Goal: Task Accomplishment & Management: Manage account settings

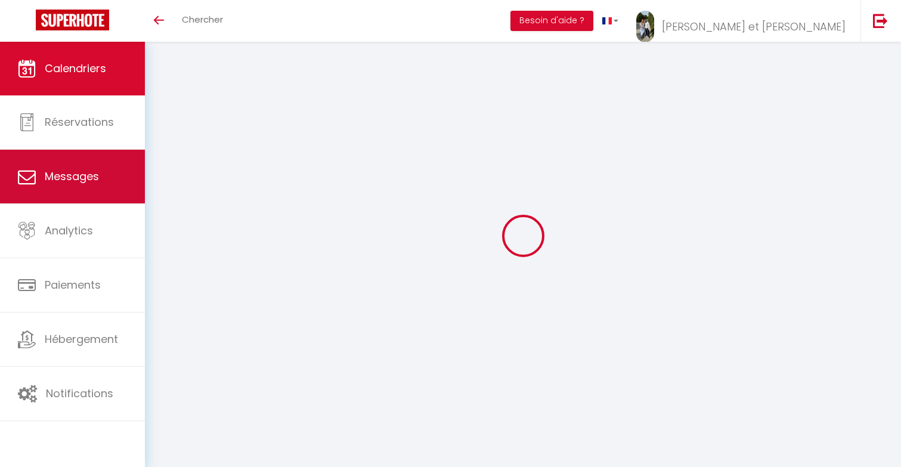
click at [37, 163] on link "Messages" at bounding box center [72, 177] width 145 height 54
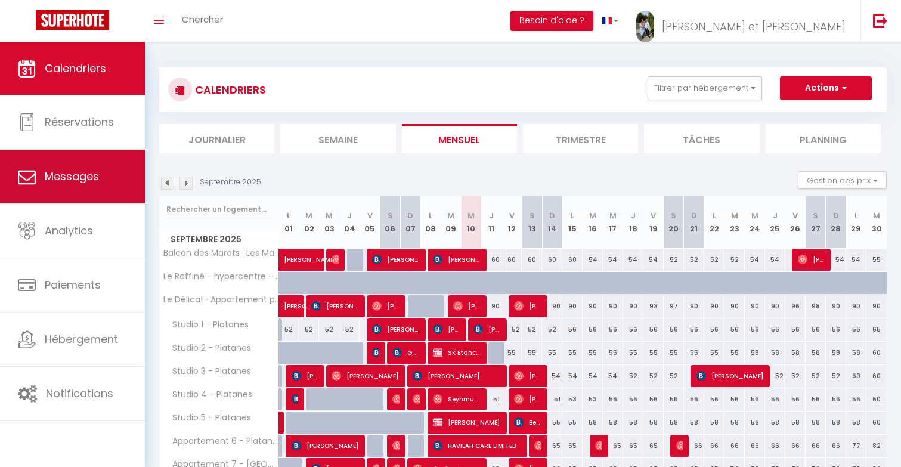
select select "message"
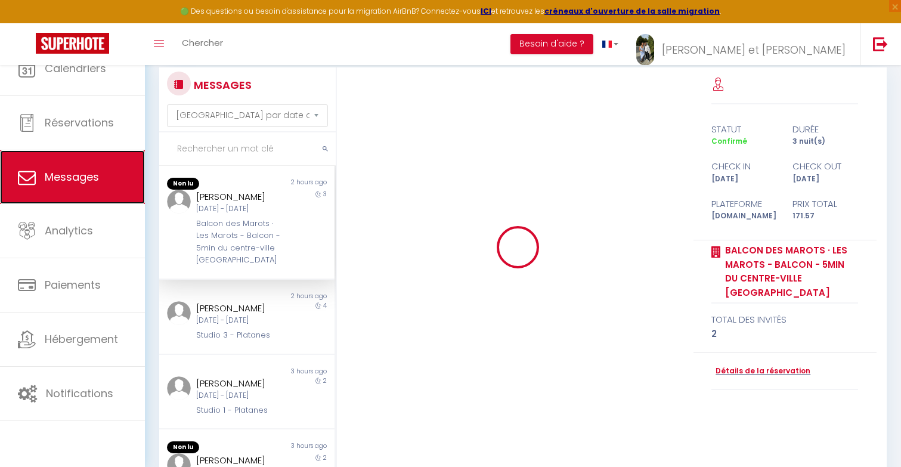
click at [47, 175] on link "Messages" at bounding box center [72, 177] width 145 height 54
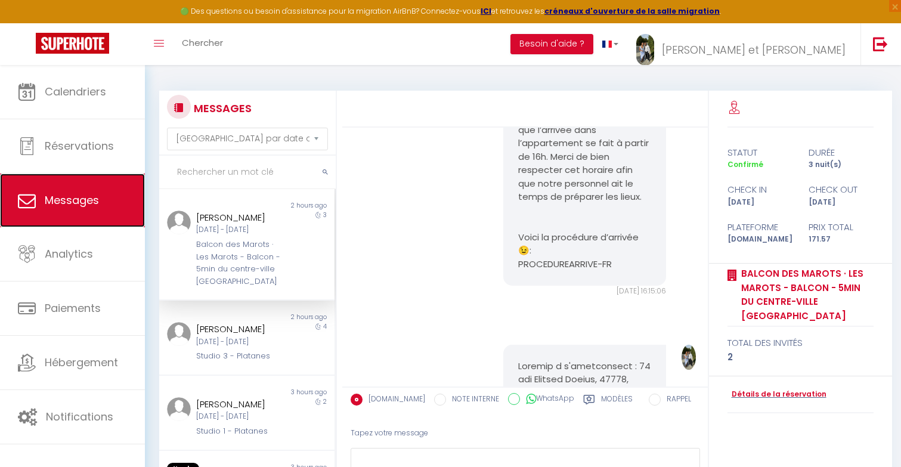
scroll to position [93, 0]
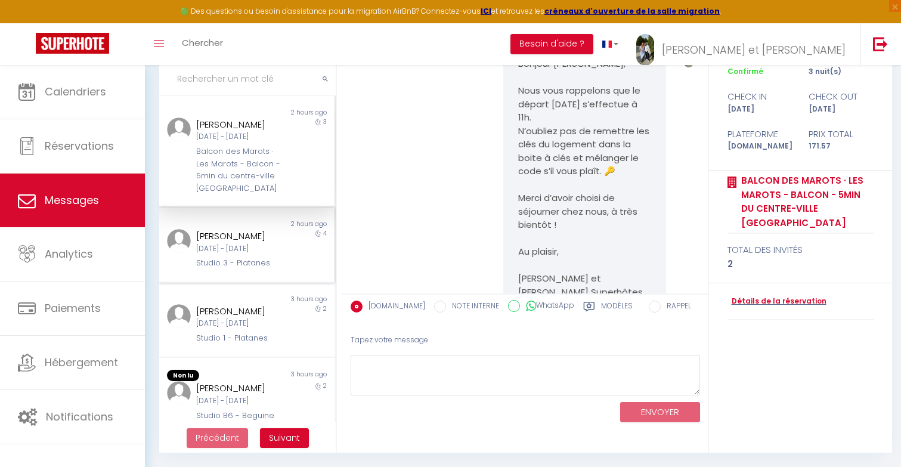
click at [283, 243] on div "[PERSON_NAME] [DATE] - [DATE] Studio 3 - Platanes" at bounding box center [240, 249] width 103 height 41
click at [257, 246] on div "[DATE] - [DATE]" at bounding box center [239, 248] width 87 height 11
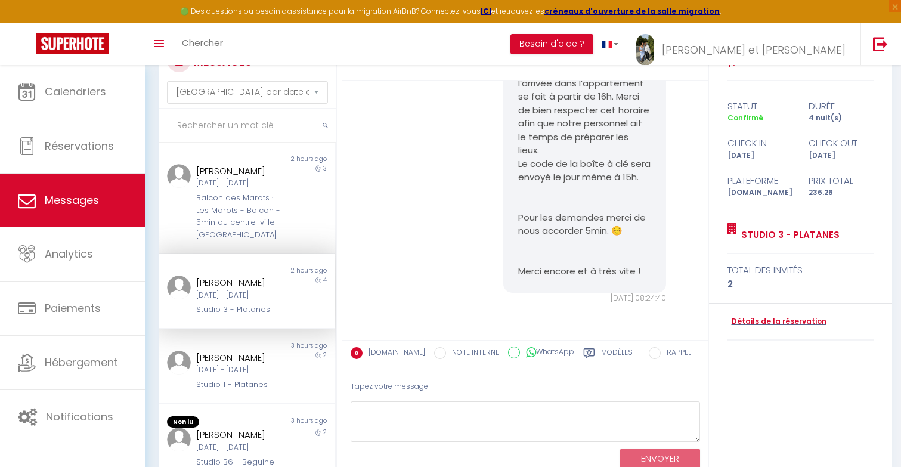
scroll to position [93, 0]
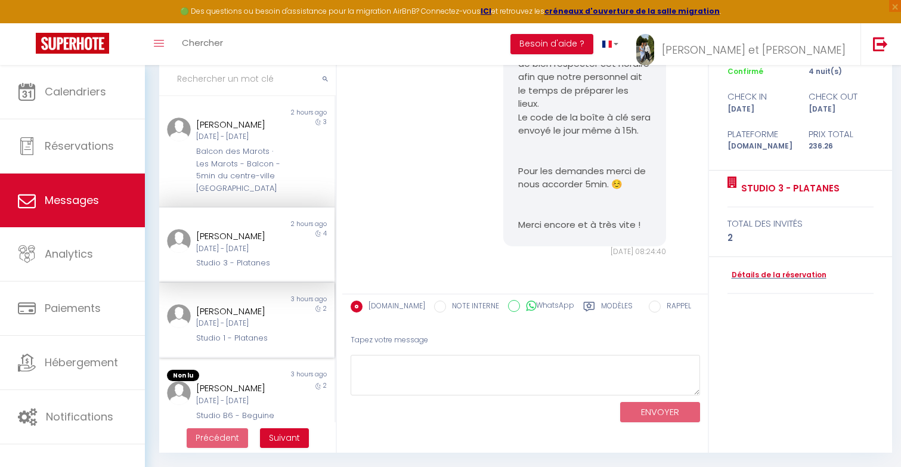
click at [235, 329] on div "[DATE] - [DATE]" at bounding box center [239, 323] width 87 height 11
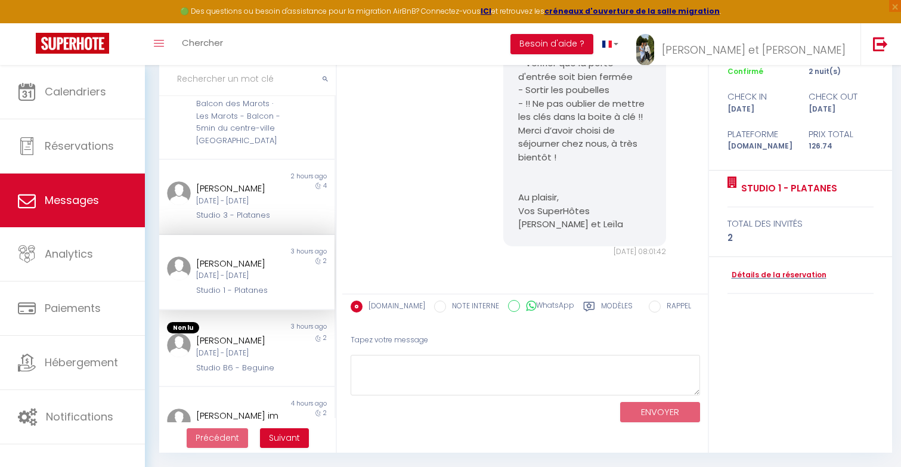
scroll to position [62, 0]
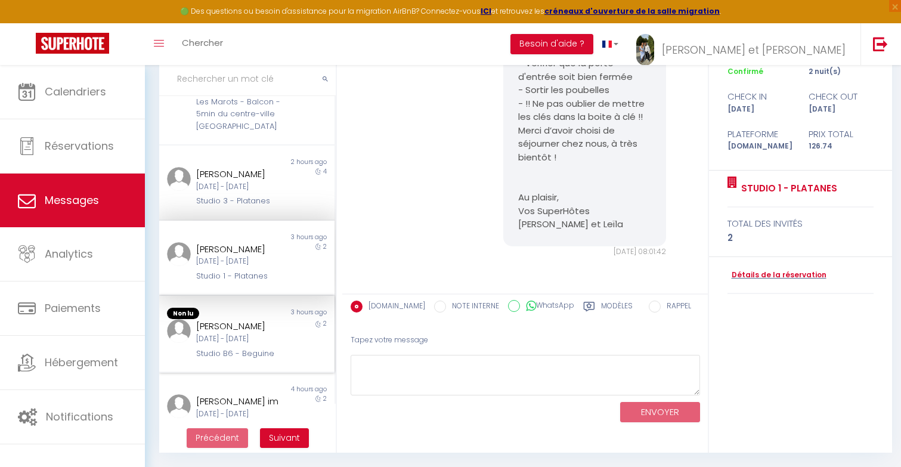
click at [227, 364] on div "Non lu 3 hours ago [PERSON_NAME][DATE] - [DATE] Studio B6 - Beguine 2" at bounding box center [246, 335] width 175 height 78
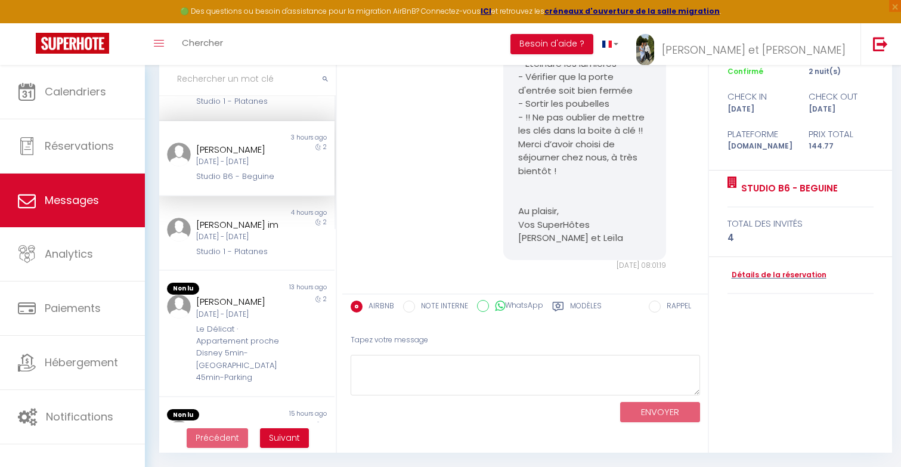
scroll to position [252, 0]
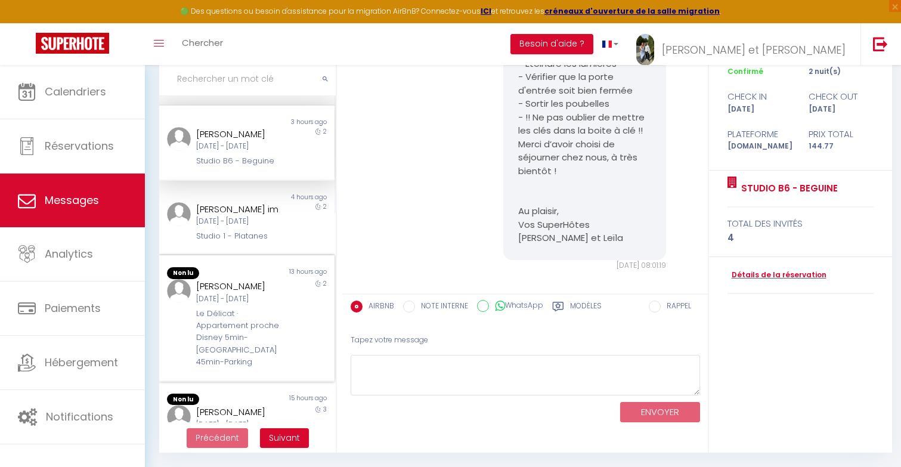
click at [257, 305] on div "[DATE] - [DATE]" at bounding box center [239, 299] width 87 height 11
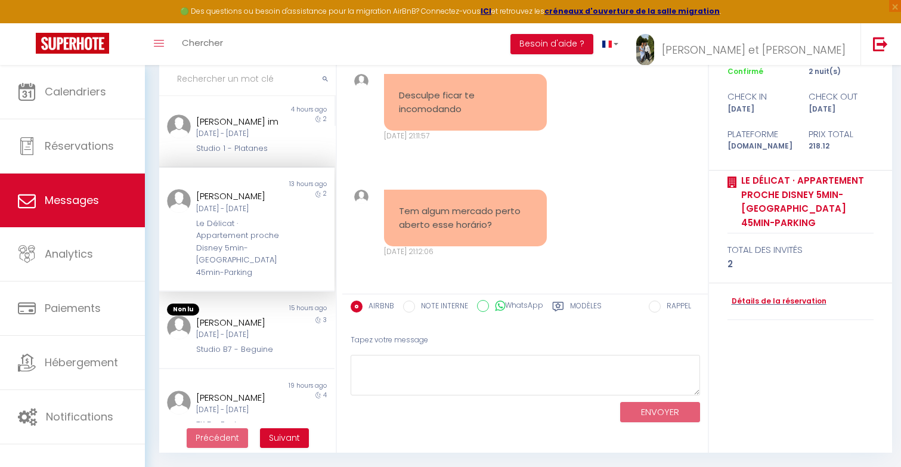
scroll to position [384, 0]
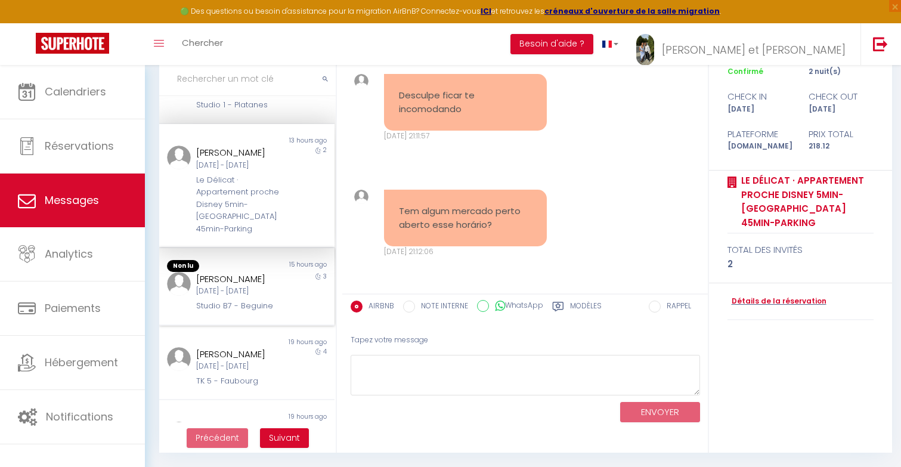
click at [231, 314] on div "Non lu 15 hours ago [PERSON_NAME] [DATE] - [DATE] Studio B7 - Beguine 3" at bounding box center [246, 287] width 175 height 78
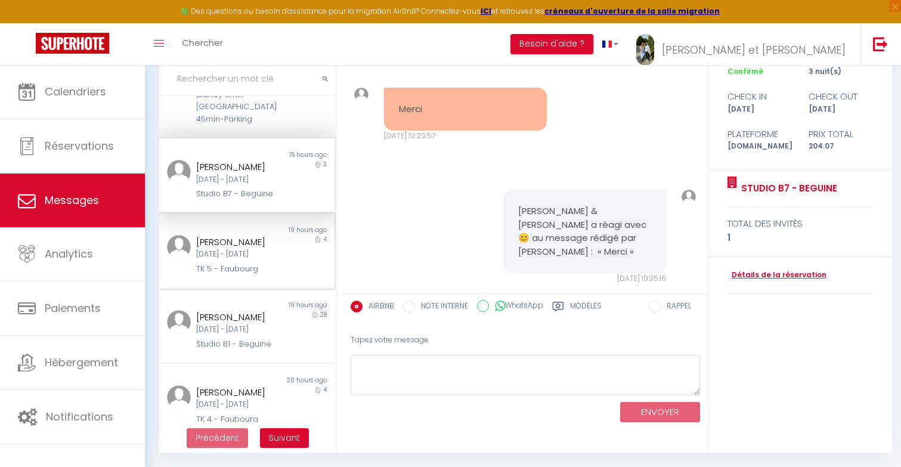
scroll to position [547, 0]
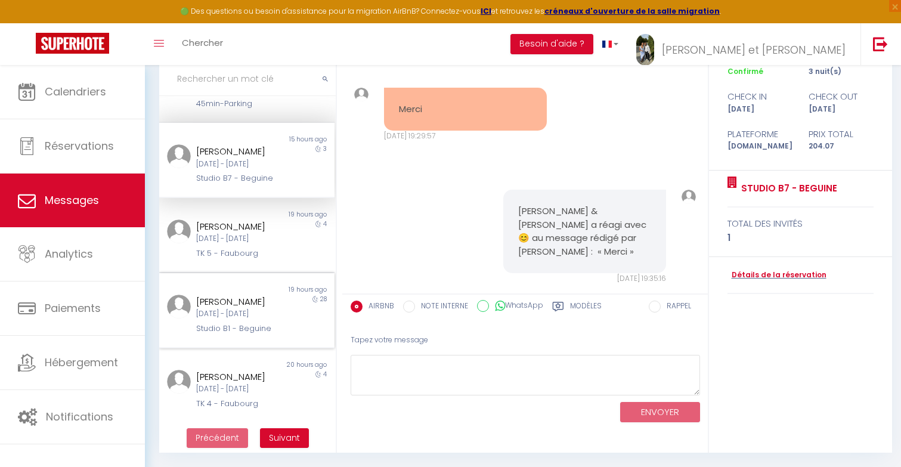
click at [238, 308] on div "[DATE] - [DATE]" at bounding box center [239, 313] width 87 height 11
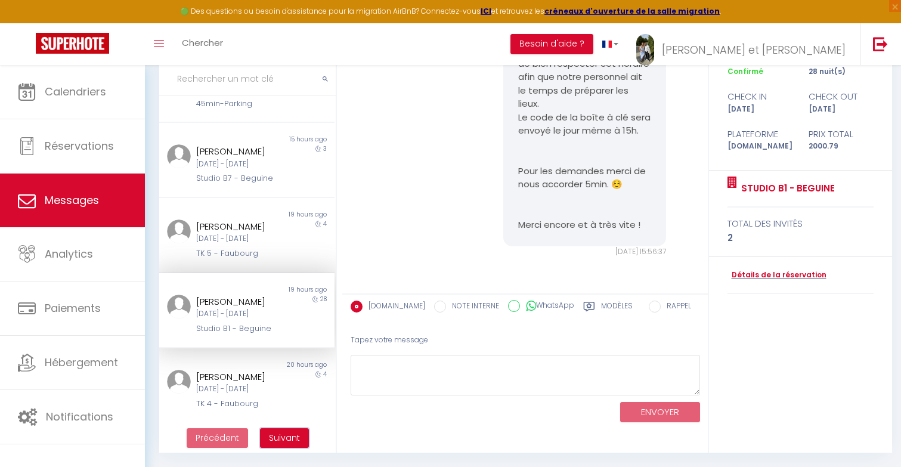
click at [274, 443] on span "Suivant" at bounding box center [284, 438] width 31 height 12
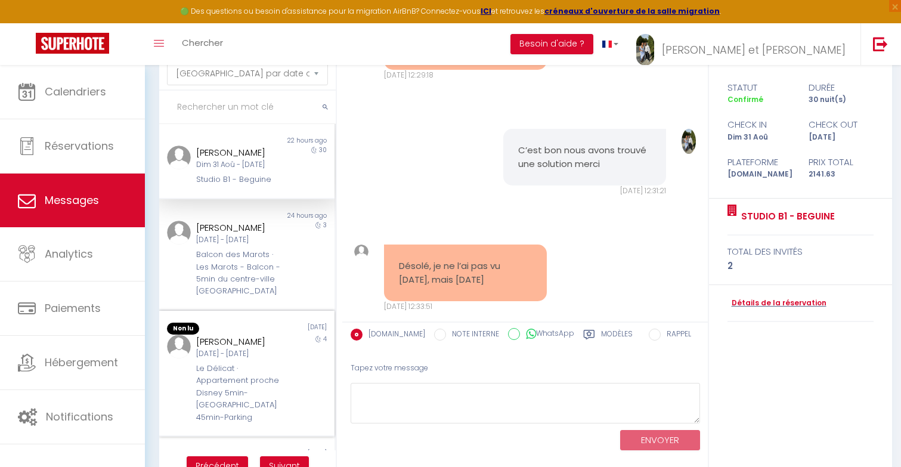
click at [229, 349] on div "[PERSON_NAME]" at bounding box center [239, 342] width 87 height 14
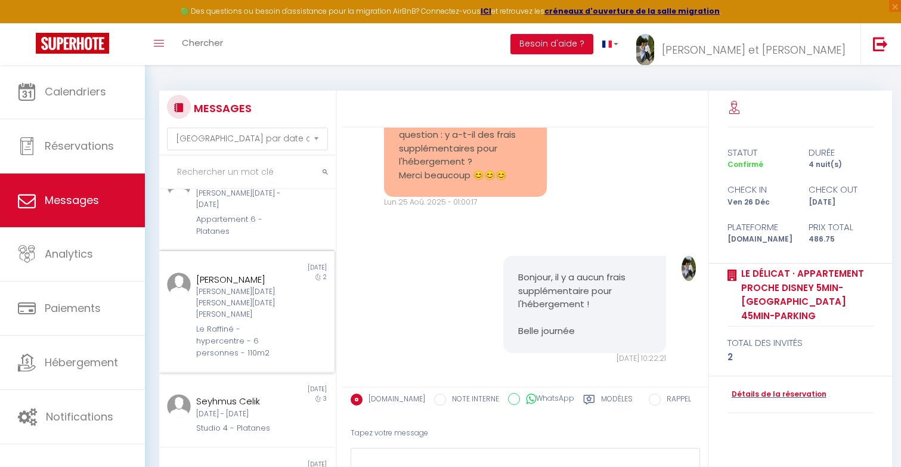
scroll to position [93, 0]
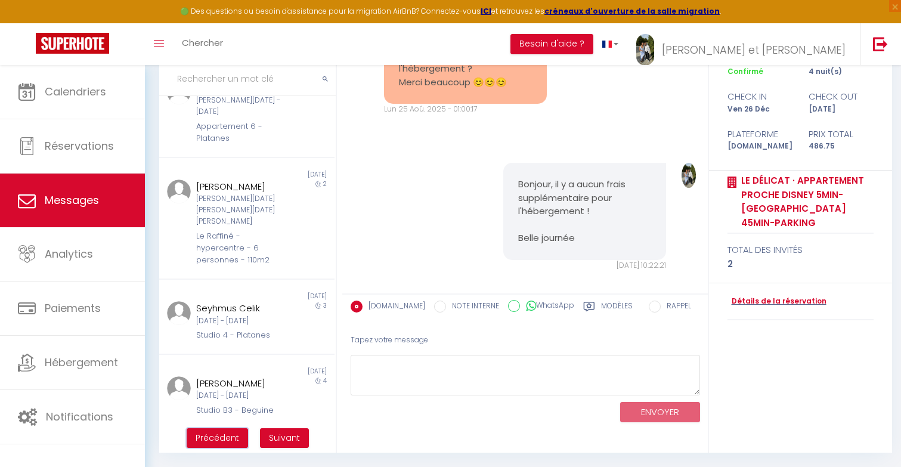
click at [206, 435] on span "Précédent" at bounding box center [218, 438] width 44 height 12
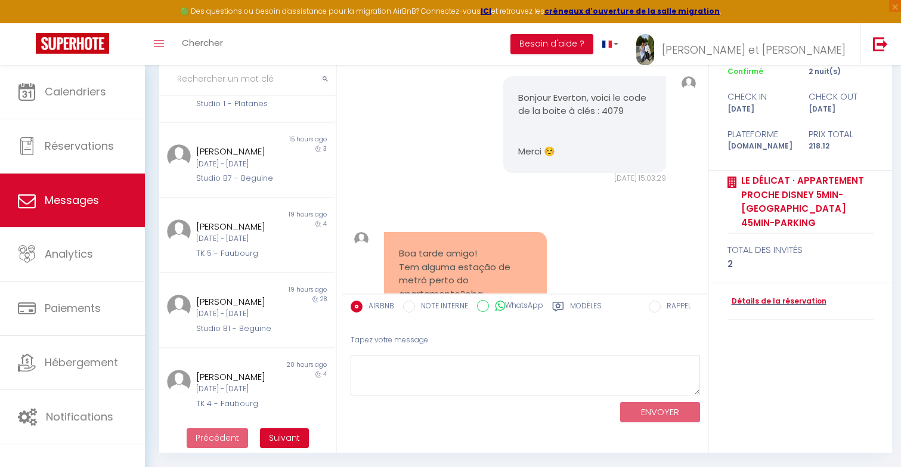
scroll to position [2909, 0]
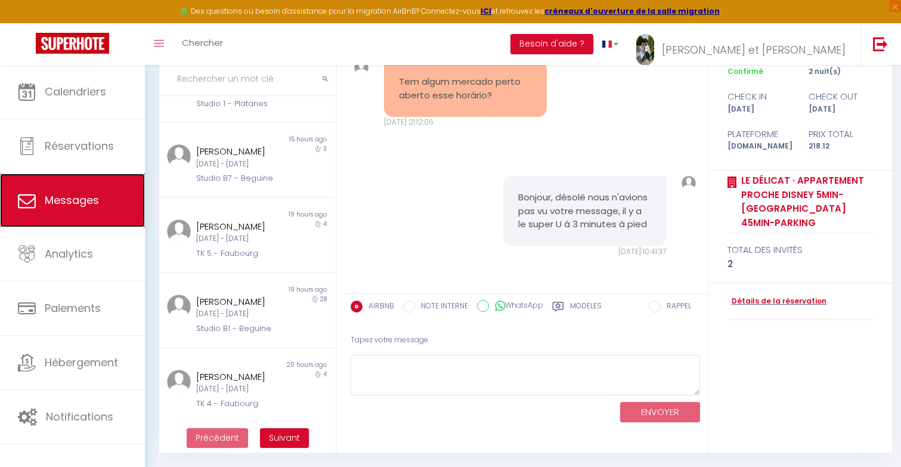
click at [91, 197] on span "Messages" at bounding box center [72, 200] width 54 height 15
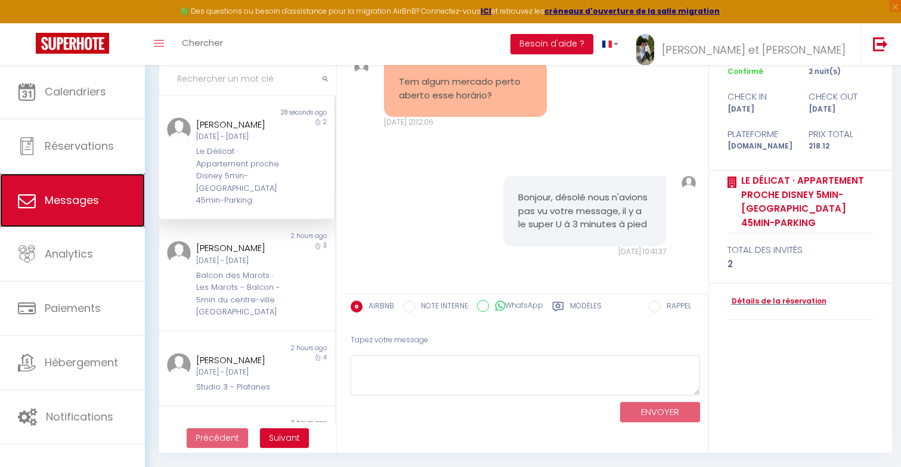
click at [132, 182] on link "Messages" at bounding box center [72, 201] width 145 height 54
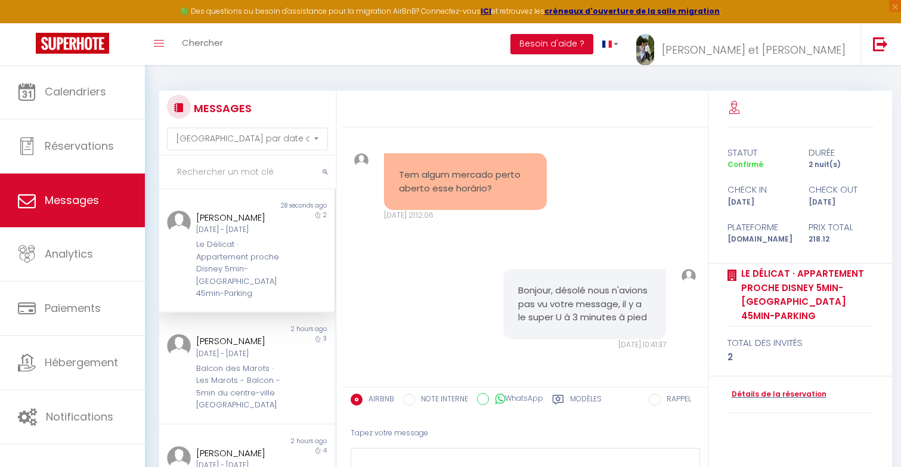
click at [230, 215] on div "[PERSON_NAME]" at bounding box center [239, 218] width 87 height 14
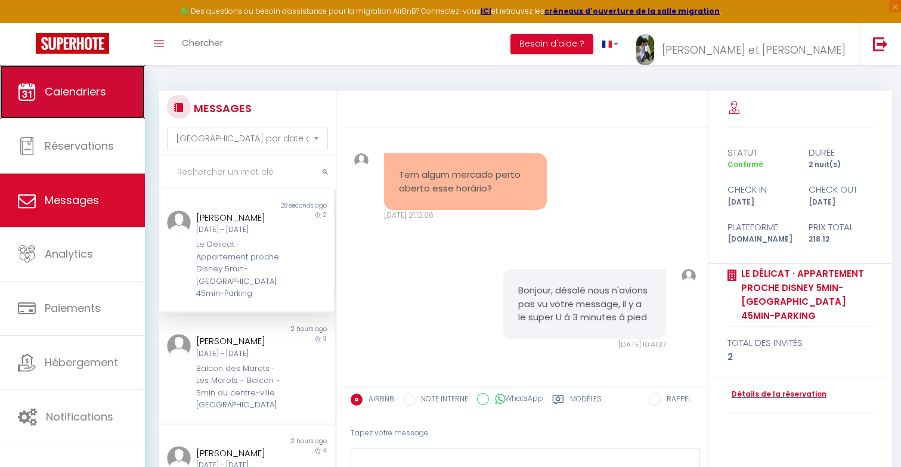
click at [92, 75] on link "Calendriers" at bounding box center [72, 92] width 145 height 54
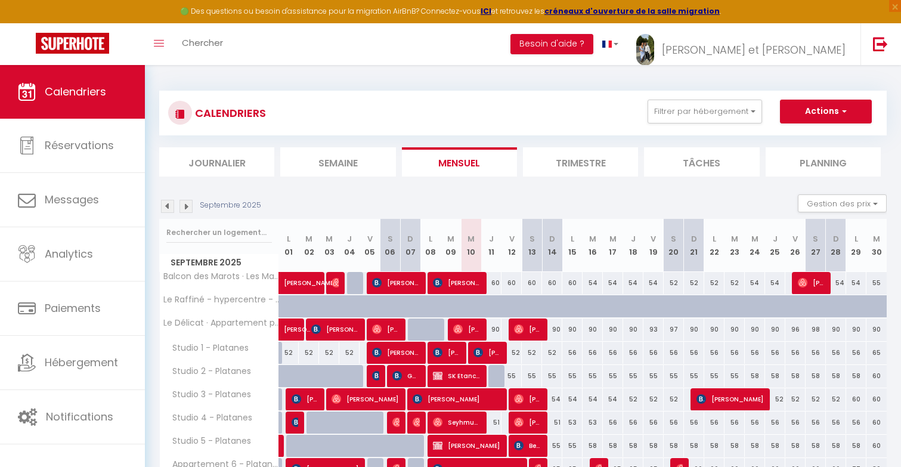
click at [187, 203] on img at bounding box center [186, 206] width 13 height 13
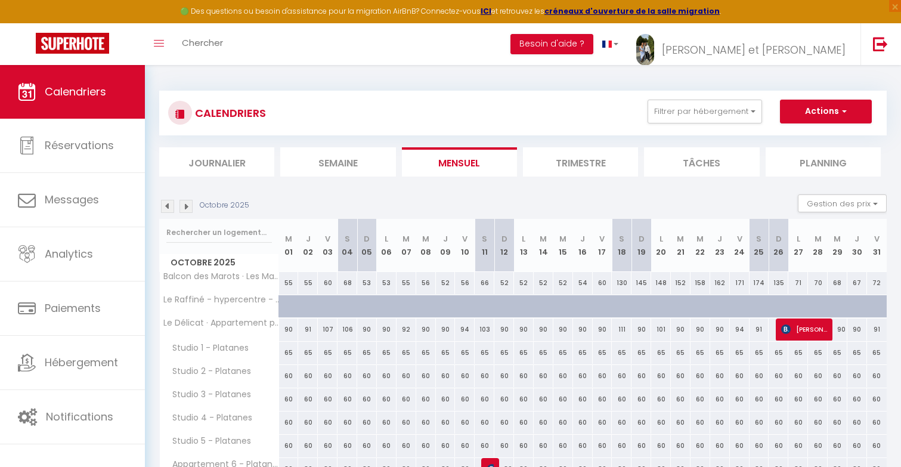
click at [187, 203] on img at bounding box center [186, 206] width 13 height 13
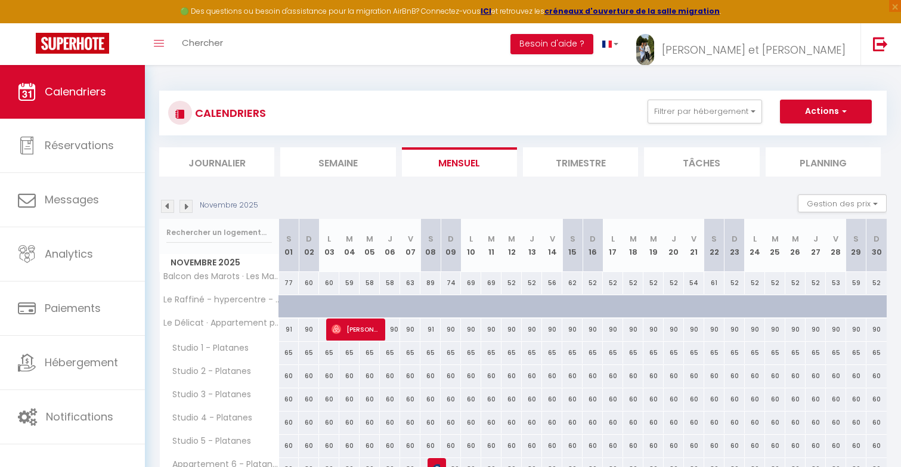
click at [290, 282] on div "77" at bounding box center [289, 283] width 20 height 22
type input "77"
type input "[DATE]"
type input "Dim 02 Novembre 2025"
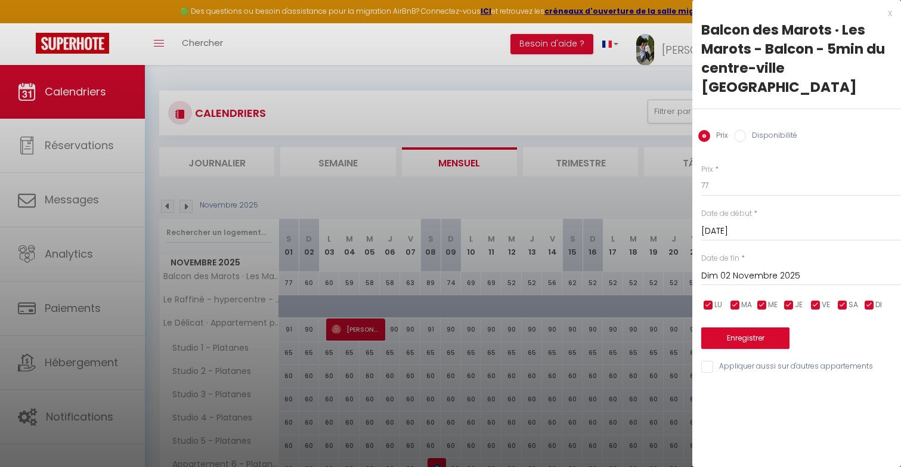
click at [759, 130] on label "Disponibilité" at bounding box center [771, 136] width 51 height 13
click at [746, 130] on input "Disponibilité" at bounding box center [740, 136] width 12 height 12
radio input "true"
radio input "false"
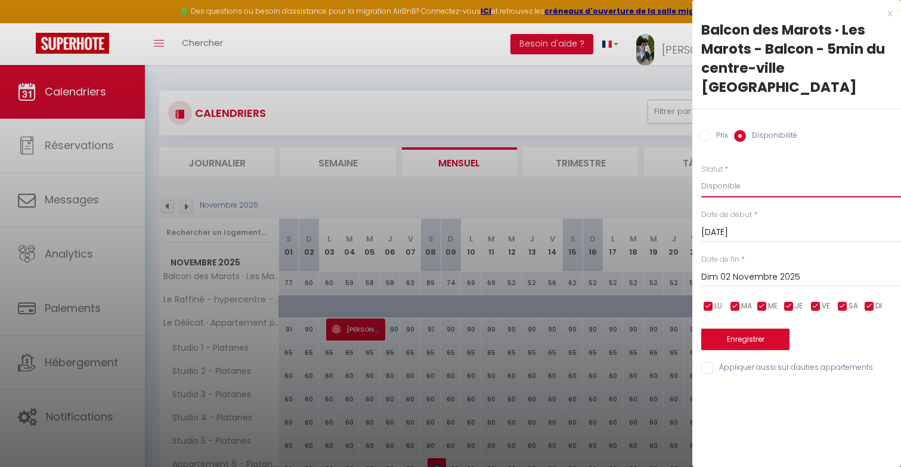
click at [737, 175] on select "Disponible Indisponible" at bounding box center [802, 186] width 200 height 23
select select "0"
click at [702, 175] on select "Disponible Indisponible" at bounding box center [802, 186] width 200 height 23
click at [735, 270] on input "Dim 02 Novembre 2025" at bounding box center [802, 278] width 200 height 16
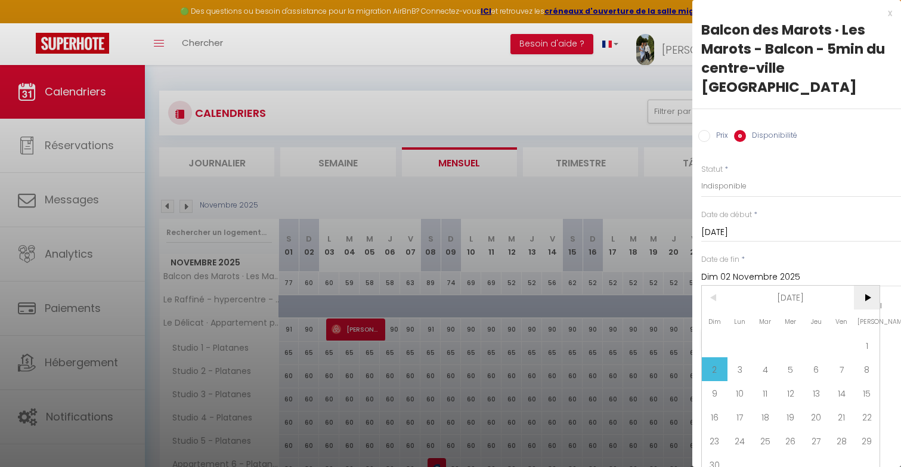
click at [870, 286] on span ">" at bounding box center [867, 298] width 26 height 24
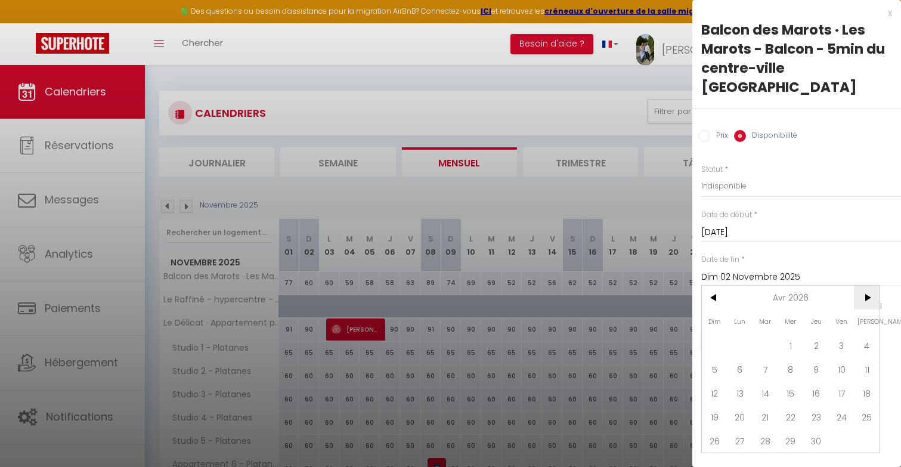
click at [870, 286] on span ">" at bounding box center [867, 298] width 26 height 24
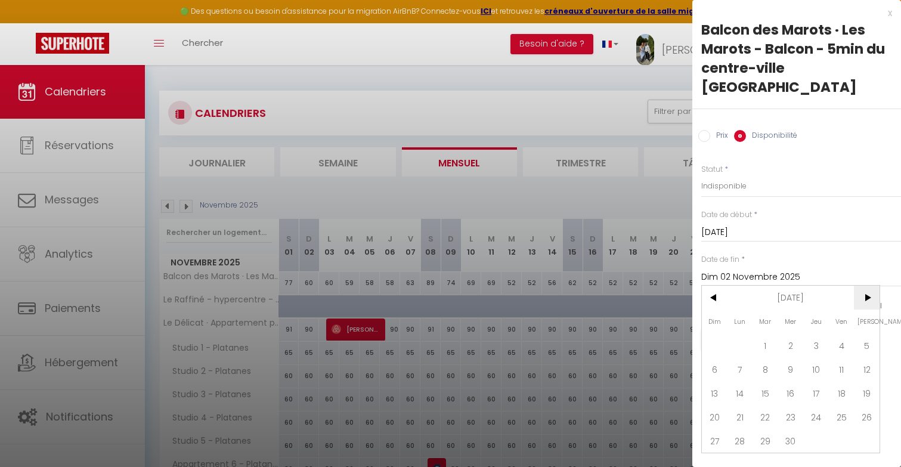
click at [870, 286] on span ">" at bounding box center [867, 298] width 26 height 24
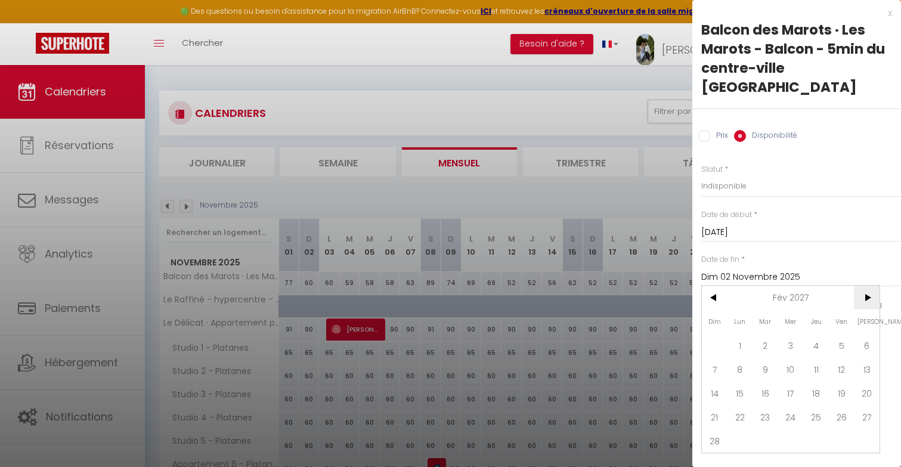
click at [870, 286] on span ">" at bounding box center [867, 298] width 26 height 24
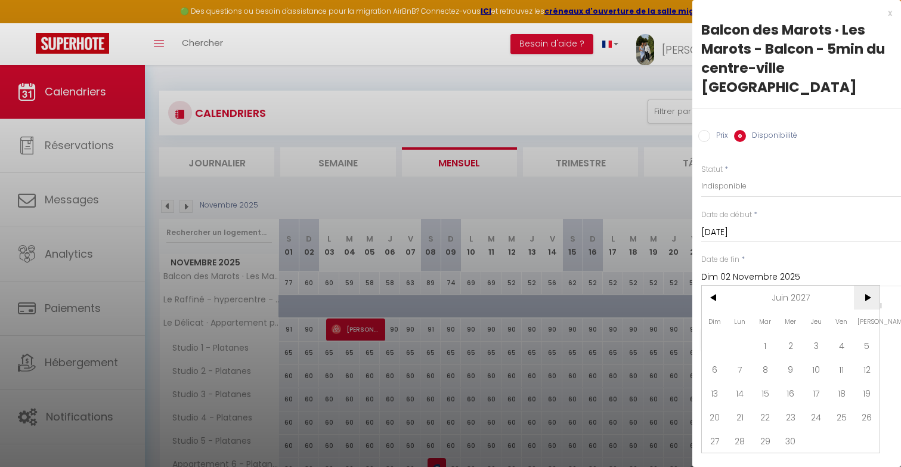
click at [870, 286] on span ">" at bounding box center [867, 298] width 26 height 24
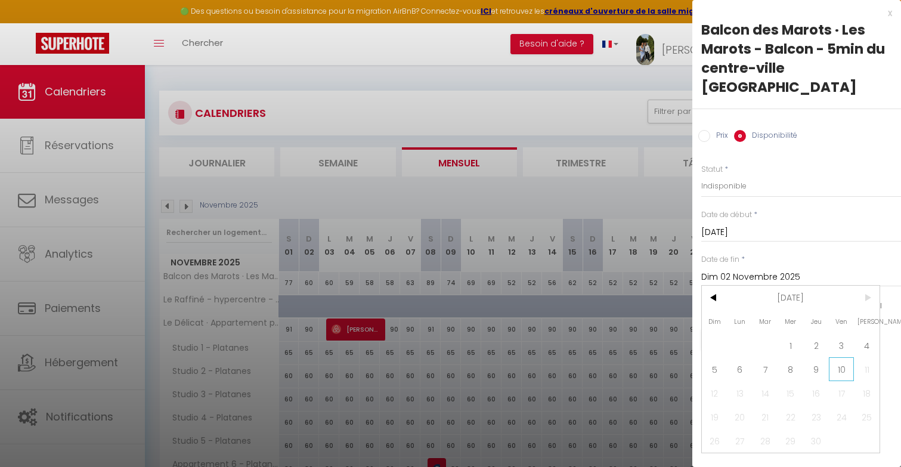
click at [847, 357] on span "10" at bounding box center [842, 369] width 26 height 24
type input "Ven 10 Septembre 2027"
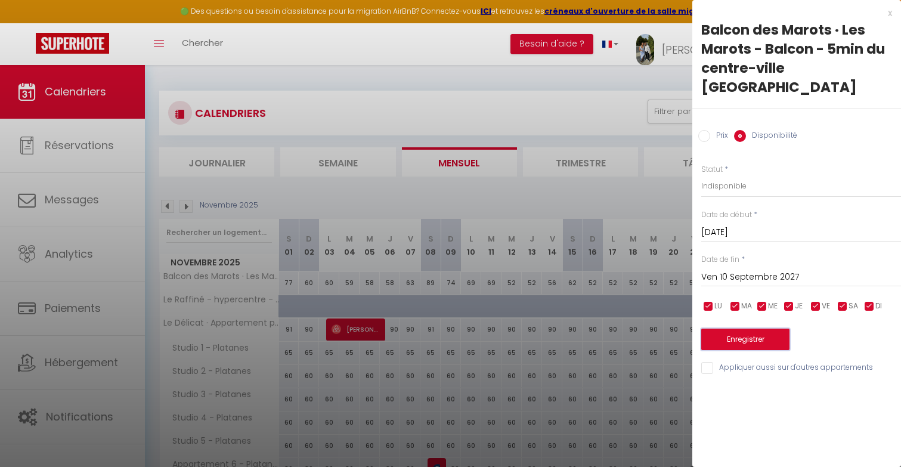
click at [770, 329] on button "Enregistrer" at bounding box center [746, 339] width 88 height 21
